Goal: Task Accomplishment & Management: Manage account settings

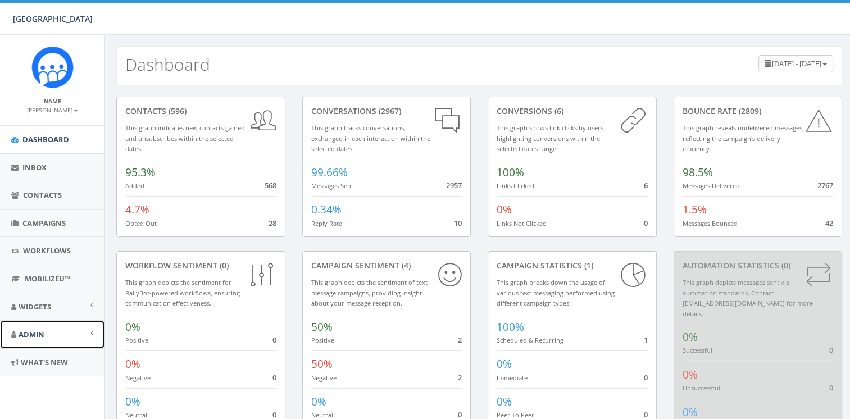
click at [67, 337] on link "Admin" at bounding box center [52, 335] width 105 height 28
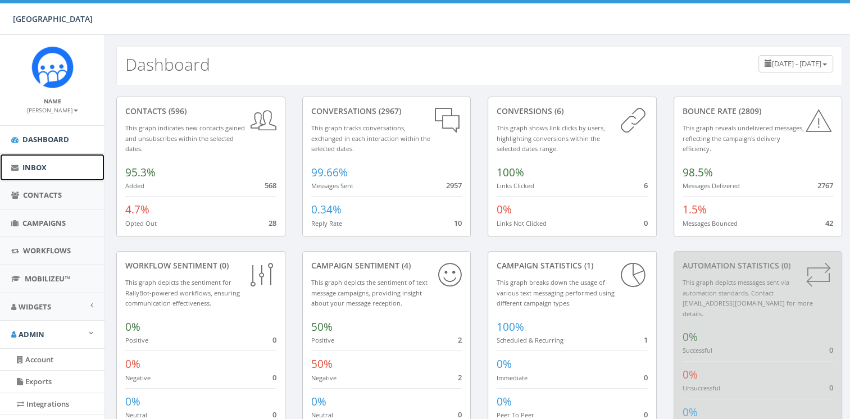
click at [60, 163] on link "Inbox" at bounding box center [52, 168] width 105 height 28
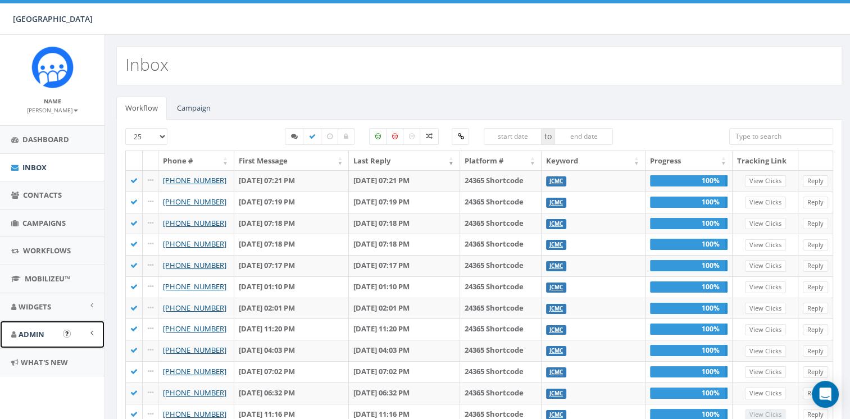
click at [96, 334] on link "Admin" at bounding box center [52, 335] width 105 height 28
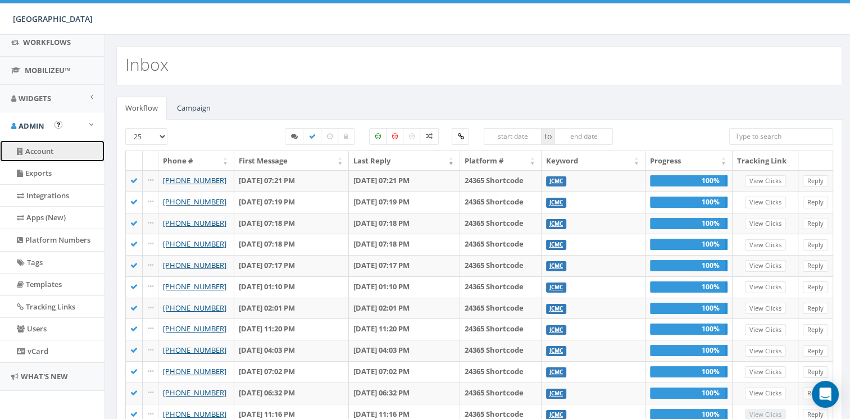
click at [52, 147] on link "Account" at bounding box center [52, 152] width 105 height 22
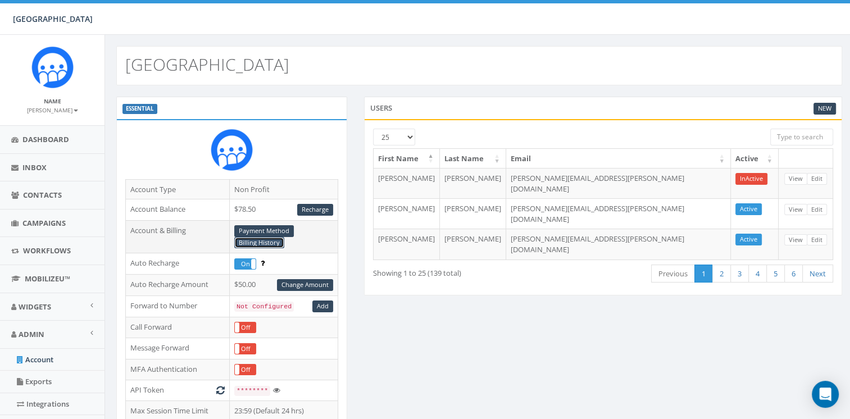
click at [267, 242] on link "Billing History" at bounding box center [259, 243] width 50 height 12
